Goal: Task Accomplishment & Management: Manage account settings

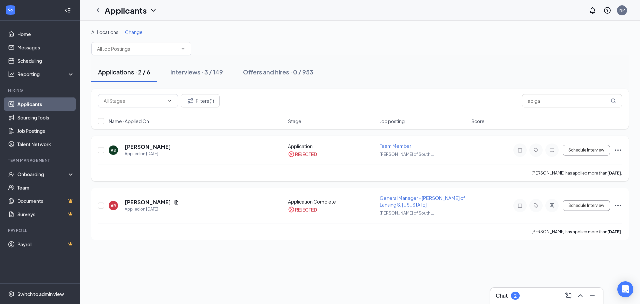
click at [622, 148] on icon "Ellipses" at bounding box center [618, 150] width 8 height 8
click at [577, 169] on li "Unreject" at bounding box center [588, 164] width 68 height 15
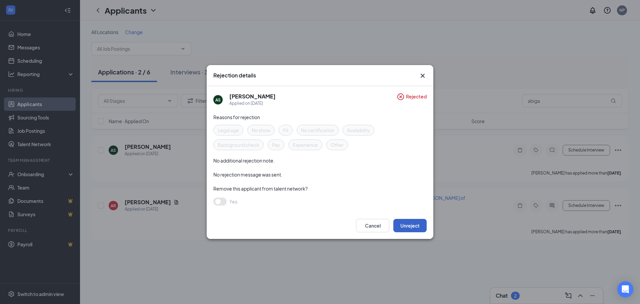
click at [402, 225] on button "Unreject" at bounding box center [409, 225] width 33 height 13
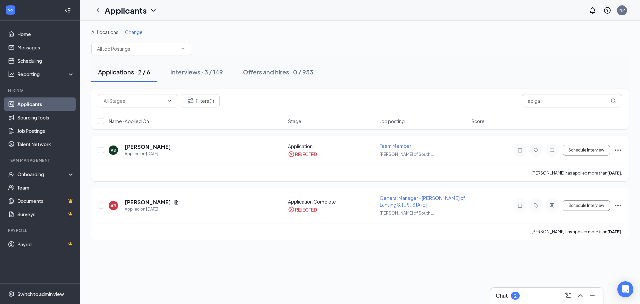
click at [617, 148] on icon "Ellipses" at bounding box center [618, 150] width 8 height 8
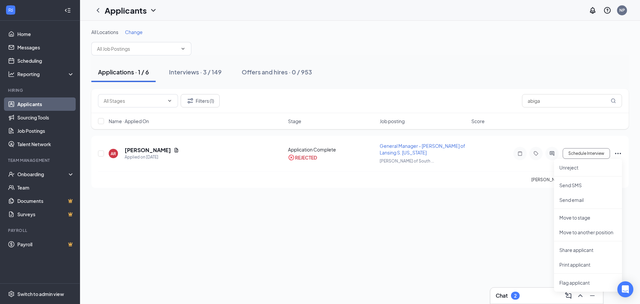
click at [470, 210] on div "All Locations Change Applications · 1 / 6 Interviews · 3 / 149 Offers and hires…" at bounding box center [360, 162] width 560 height 283
click at [218, 104] on button "Filters (1)" at bounding box center [200, 100] width 39 height 13
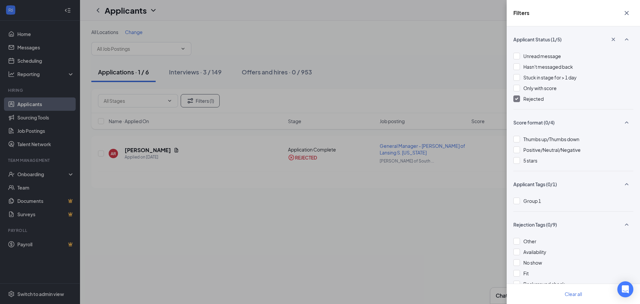
click at [528, 95] on div "Rejected" at bounding box center [533, 98] width 20 height 7
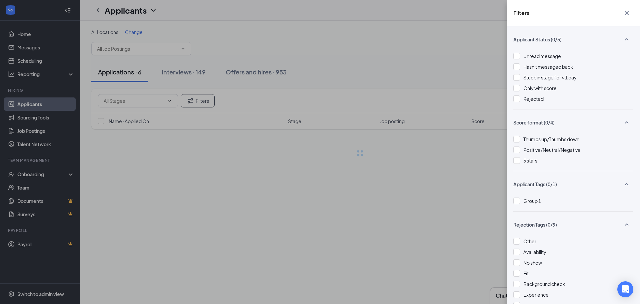
click at [414, 64] on div "Filters Applicant Status (0/5) Unread message Hasn't messaged back Stuck in sta…" at bounding box center [320, 152] width 640 height 304
click at [399, 46] on div "Filters Applicant Status (0/5) Unread message Hasn't messaged back Stuck in sta…" at bounding box center [320, 152] width 640 height 304
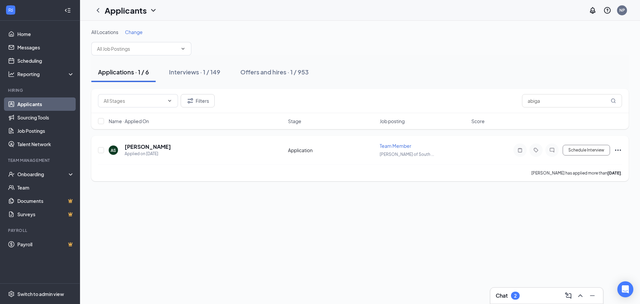
click at [620, 152] on icon "Ellipses" at bounding box center [618, 150] width 8 height 8
click at [391, 64] on div "Applications · 1 / 6 Interviews · 1 / 149 Offers and hires · 1 / 953" at bounding box center [359, 72] width 537 height 20
click at [548, 99] on input "abiga" at bounding box center [572, 100] width 100 height 13
click at [460, 71] on div "Applications · 1 / 6 Interviews · 1 / 149 Offers and hires · 1 / 953" at bounding box center [359, 72] width 537 height 20
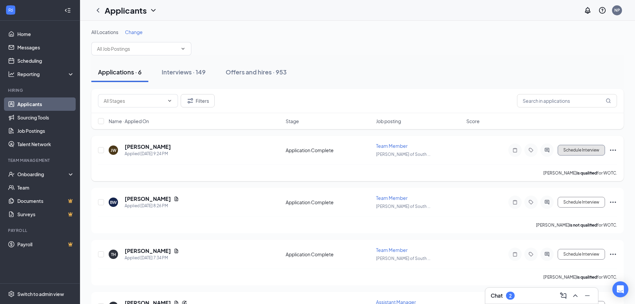
click at [565, 151] on button "Schedule Interview" at bounding box center [581, 150] width 47 height 11
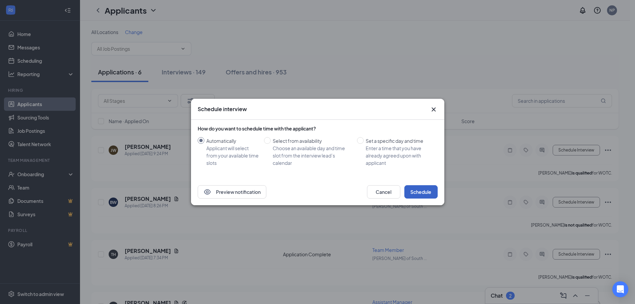
click at [427, 190] on button "Schedule" at bounding box center [420, 191] width 33 height 13
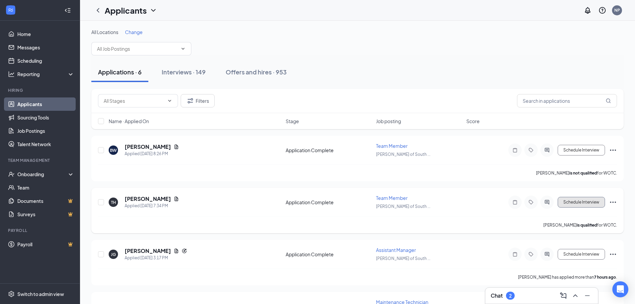
click at [582, 206] on button "Schedule Interview" at bounding box center [581, 202] width 47 height 11
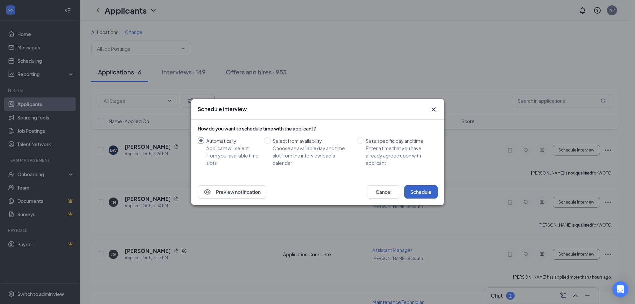
click at [431, 192] on button "Schedule" at bounding box center [420, 191] width 33 height 13
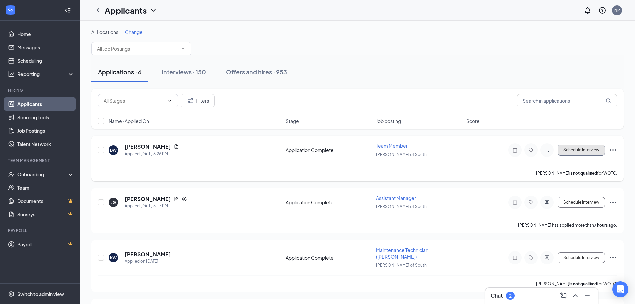
click at [581, 154] on button "Schedule Interview" at bounding box center [581, 150] width 47 height 11
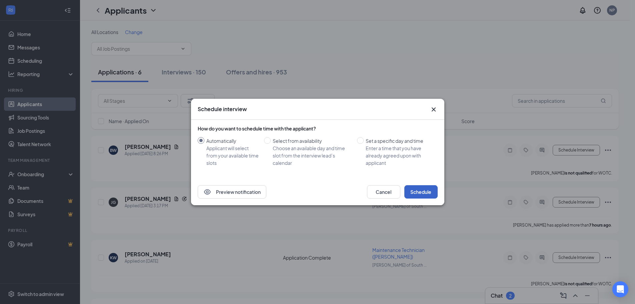
click at [425, 190] on button "Schedule" at bounding box center [420, 191] width 33 height 13
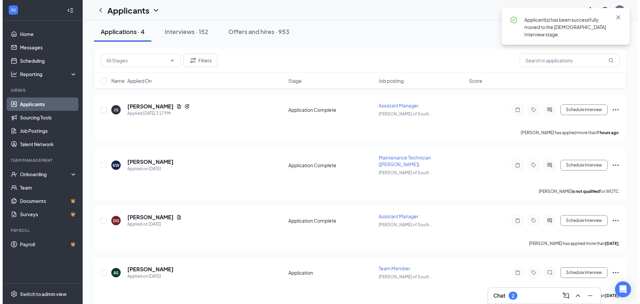
scroll to position [41, 0]
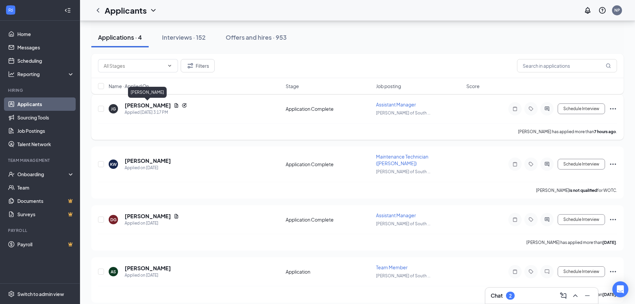
click at [152, 107] on h5 "[PERSON_NAME]" at bounding box center [148, 105] width 46 height 7
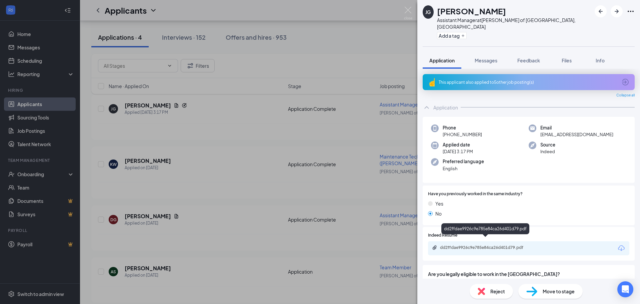
click at [498, 245] on div "dd2ffdae9926c9e785e84ca26d401d79.pdf" at bounding box center [486, 247] width 93 height 5
click at [335, 144] on div "[PERSON_NAME] Assistant Manager at [PERSON_NAME] of [GEOGRAPHIC_DATA], [GEOGRAP…" at bounding box center [320, 152] width 640 height 304
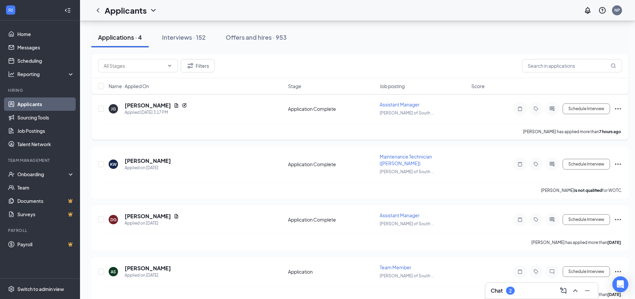
click at [620, 107] on icon "Ellipses" at bounding box center [618, 109] width 8 height 8
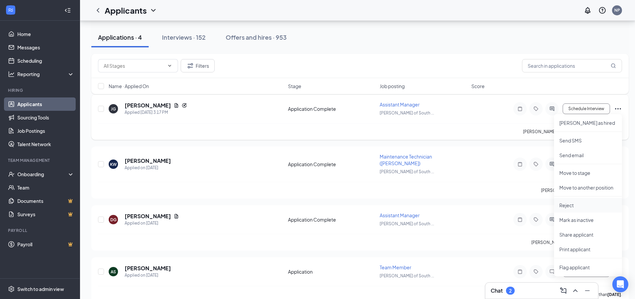
click at [579, 208] on li "Reject" at bounding box center [588, 205] width 68 height 15
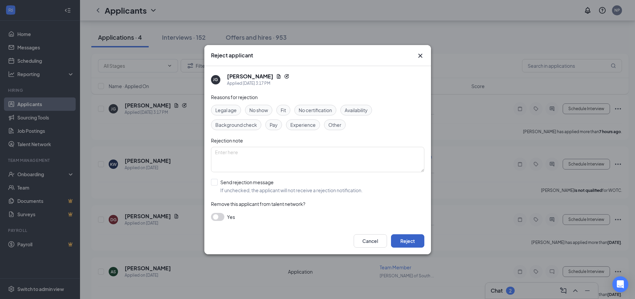
click at [420, 237] on button "Reject" at bounding box center [407, 240] width 33 height 13
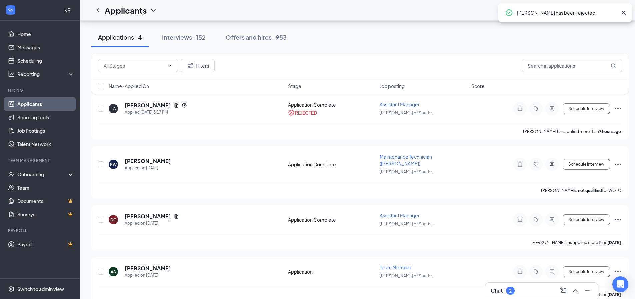
click at [410, 40] on div "Applications · 4 Interviews · 152 Offers and hires · 953" at bounding box center [359, 37] width 537 height 20
click at [128, 157] on h5 "[PERSON_NAME]" at bounding box center [148, 160] width 46 height 7
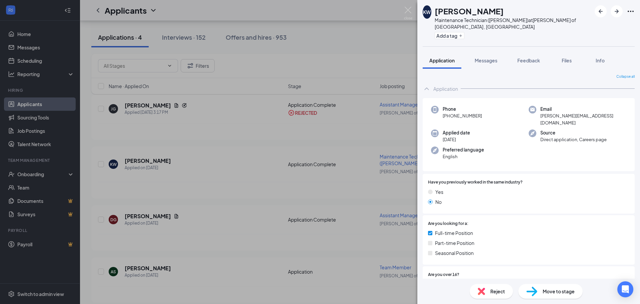
click at [317, 139] on div "KW [PERSON_NAME] Maintenance Technician ([PERSON_NAME]) at [PERSON_NAME] of [GE…" at bounding box center [320, 152] width 640 height 304
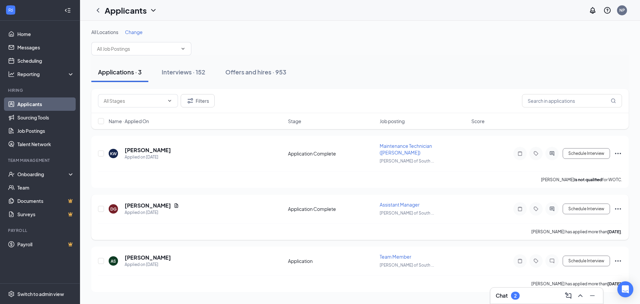
click at [508, 194] on div "DG [PERSON_NAME] Applied on [DATE] Application Complete Assistant Manager [PERS…" at bounding box center [359, 216] width 537 height 45
